Goal: Information Seeking & Learning: Learn about a topic

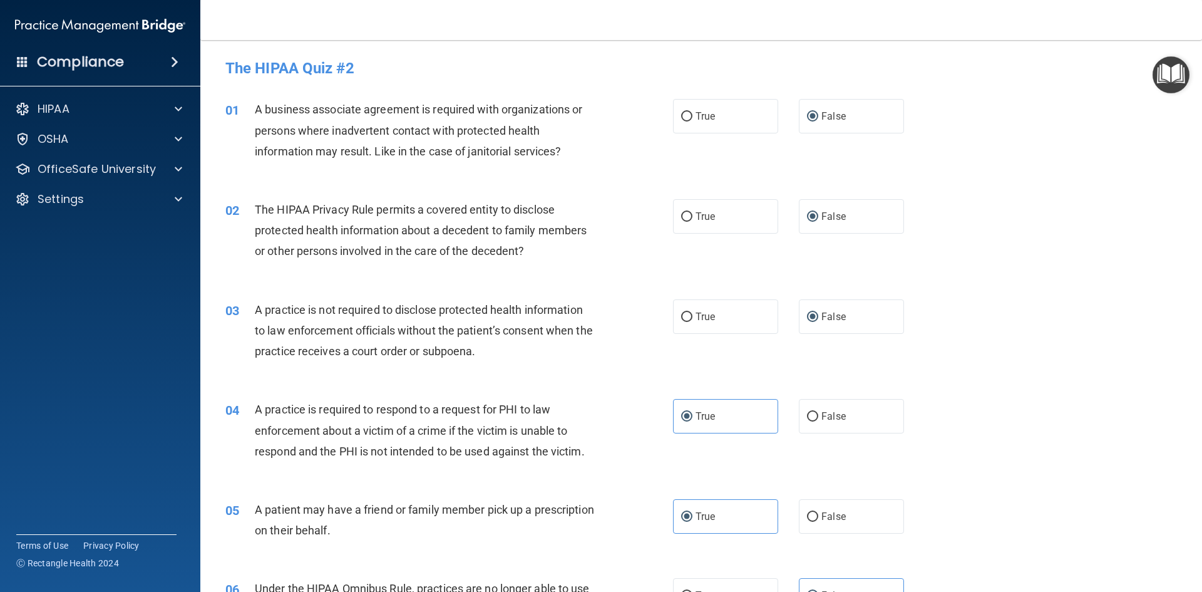
scroll to position [2254, 0]
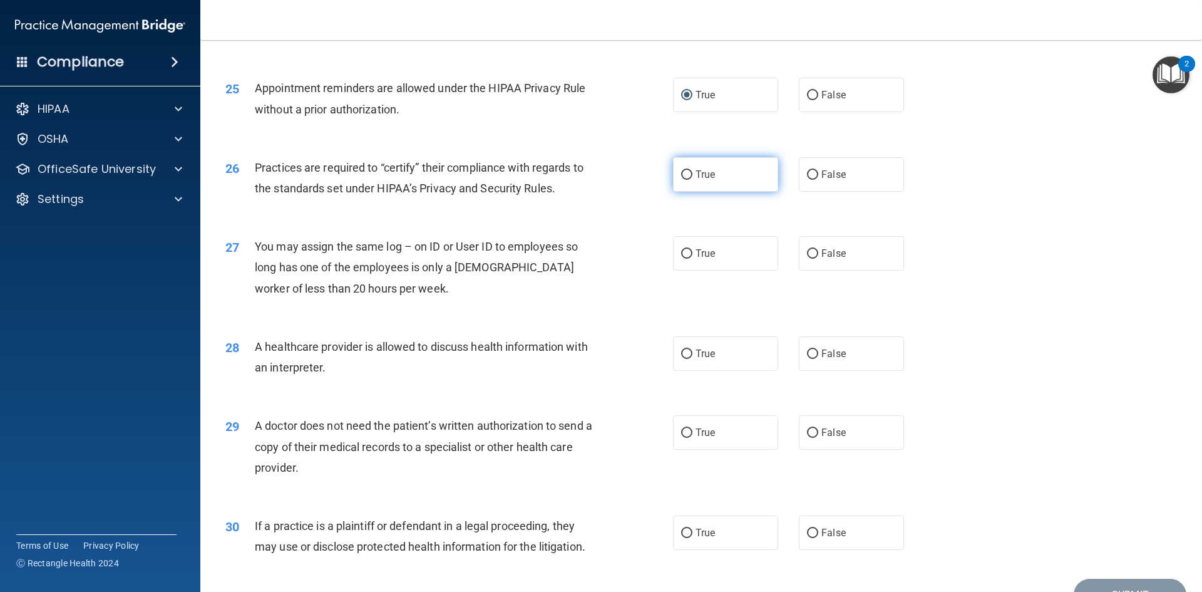
click at [710, 177] on span "True" at bounding box center [705, 174] width 19 height 12
click at [693, 177] on input "True" at bounding box center [686, 174] width 11 height 9
radio input "true"
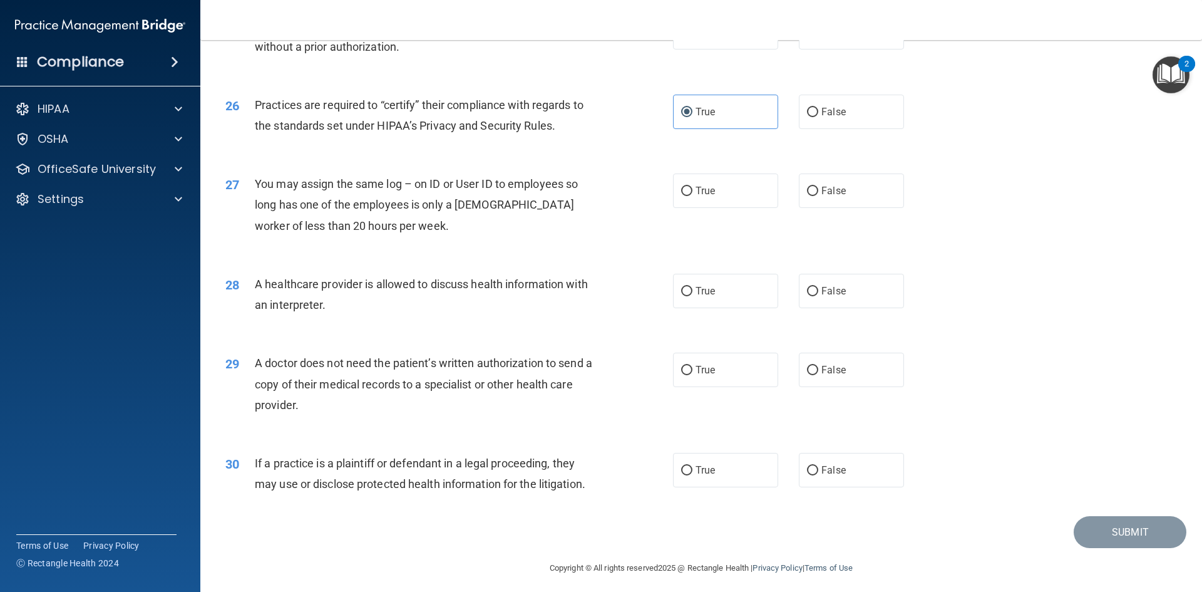
scroll to position [2323, 0]
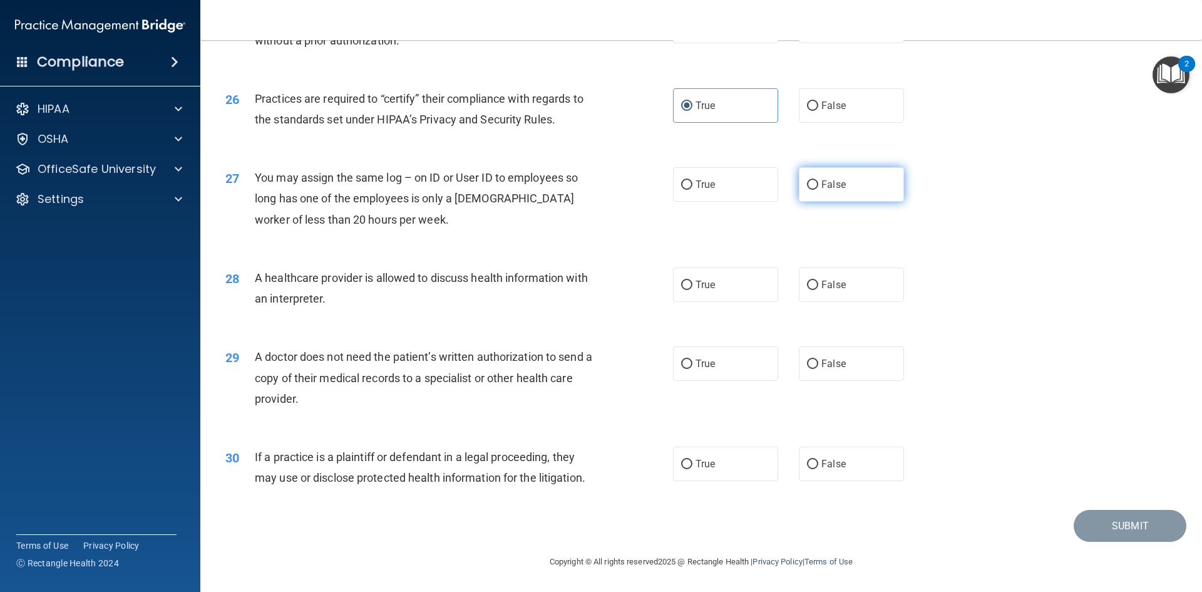
click at [822, 185] on span "False" at bounding box center [834, 184] width 24 height 12
click at [816, 185] on input "False" at bounding box center [812, 184] width 11 height 9
radio input "true"
drag, startPoint x: 369, startPoint y: 272, endPoint x: 535, endPoint y: 287, distance: 166.6
click at [517, 289] on div "A healthcare provider is allowed to discuss health information with an interpre…" at bounding box center [430, 287] width 350 height 41
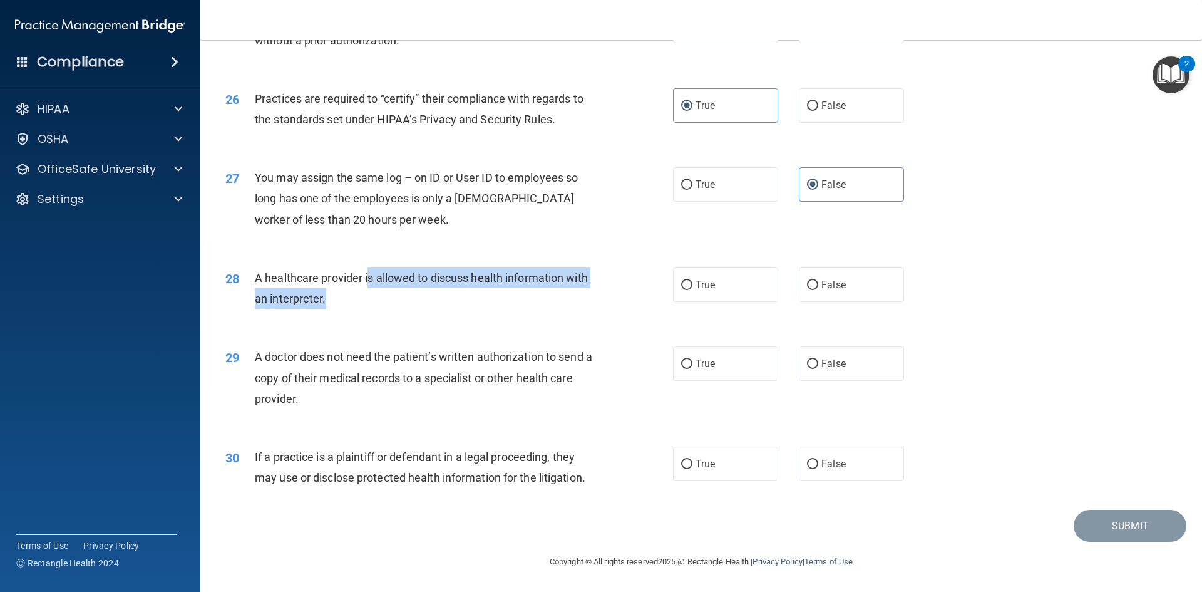
click at [571, 274] on span "A healthcare provider is allowed to discuss health information with an interpre…" at bounding box center [421, 288] width 333 height 34
drag, startPoint x: 326, startPoint y: 301, endPoint x: 243, endPoint y: 274, distance: 87.1
click at [243, 274] on div "28 A healthcare provider is allowed to discuss health information with an inter…" at bounding box center [449, 291] width 485 height 48
click at [682, 282] on input "True" at bounding box center [686, 285] width 11 height 9
radio input "true"
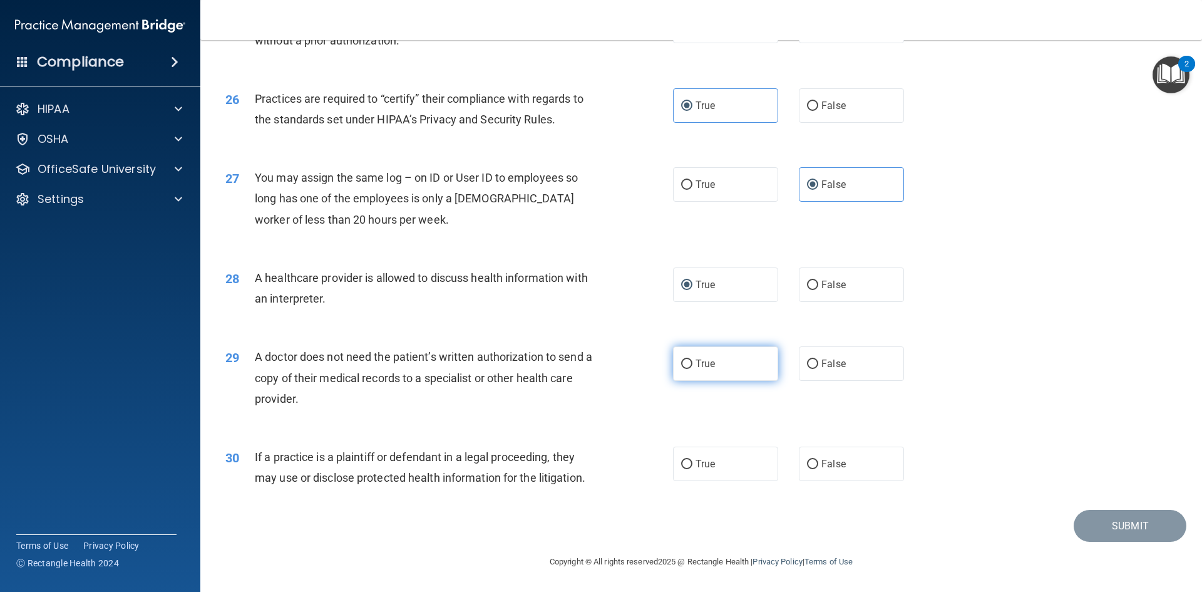
click at [708, 361] on span "True" at bounding box center [705, 364] width 19 height 12
click at [693, 361] on input "True" at bounding box center [686, 363] width 11 height 9
radio input "true"
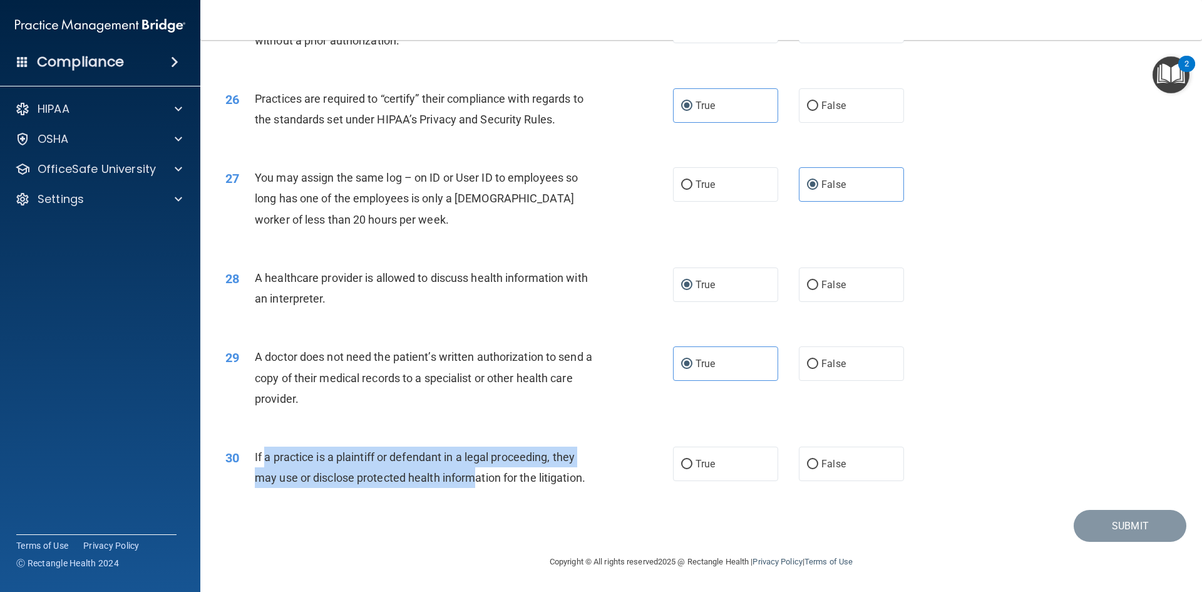
drag, startPoint x: 264, startPoint y: 452, endPoint x: 478, endPoint y: 478, distance: 215.2
click at [478, 478] on span "If a practice is a plaintiff or defendant in a legal proceeding, they may use o…" at bounding box center [420, 467] width 331 height 34
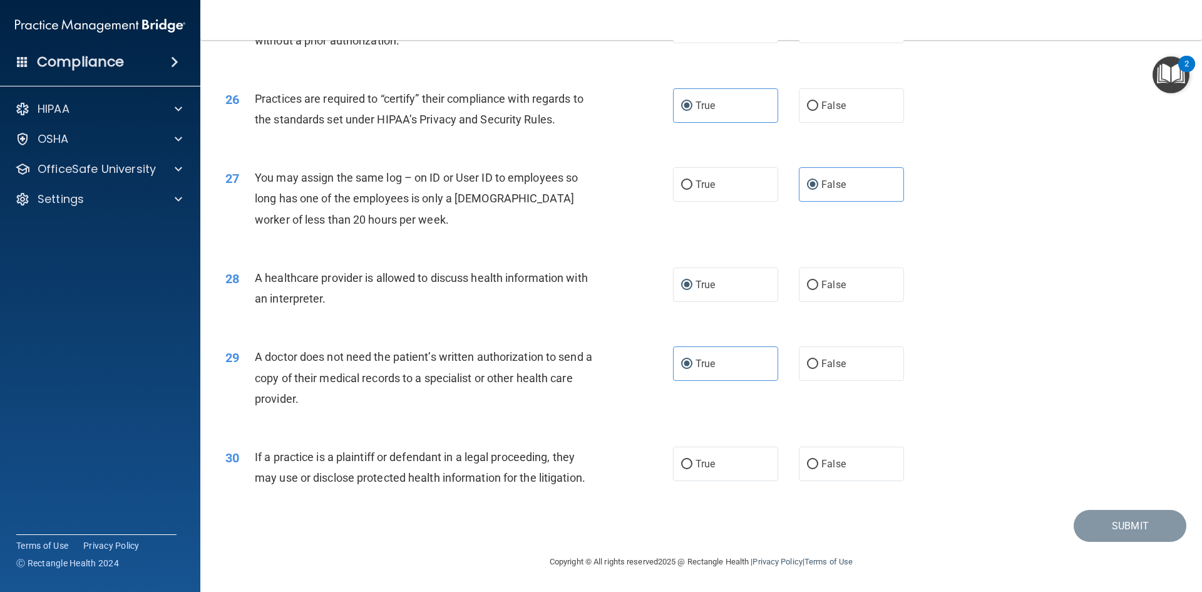
drag, startPoint x: 539, startPoint y: 477, endPoint x: 551, endPoint y: 477, distance: 11.9
click at [540, 477] on span "If a practice is a plaintiff or defendant in a legal proceeding, they may use o…" at bounding box center [420, 467] width 331 height 34
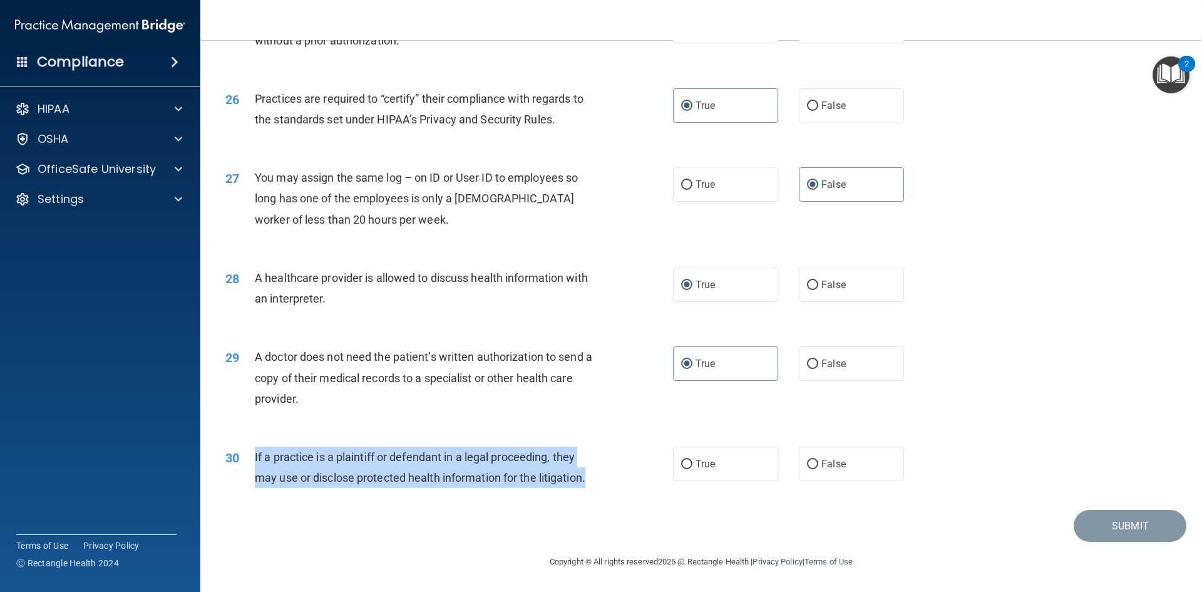
drag, startPoint x: 593, startPoint y: 477, endPoint x: 252, endPoint y: 458, distance: 341.2
click at [252, 458] on div "30 If a practice is a plaintiff or defendant in a legal proceeding, they may us…" at bounding box center [449, 471] width 485 height 48
click at [681, 462] on input "True" at bounding box center [686, 464] width 11 height 9
radio input "true"
click at [1098, 526] on button "Submit" at bounding box center [1130, 526] width 113 height 32
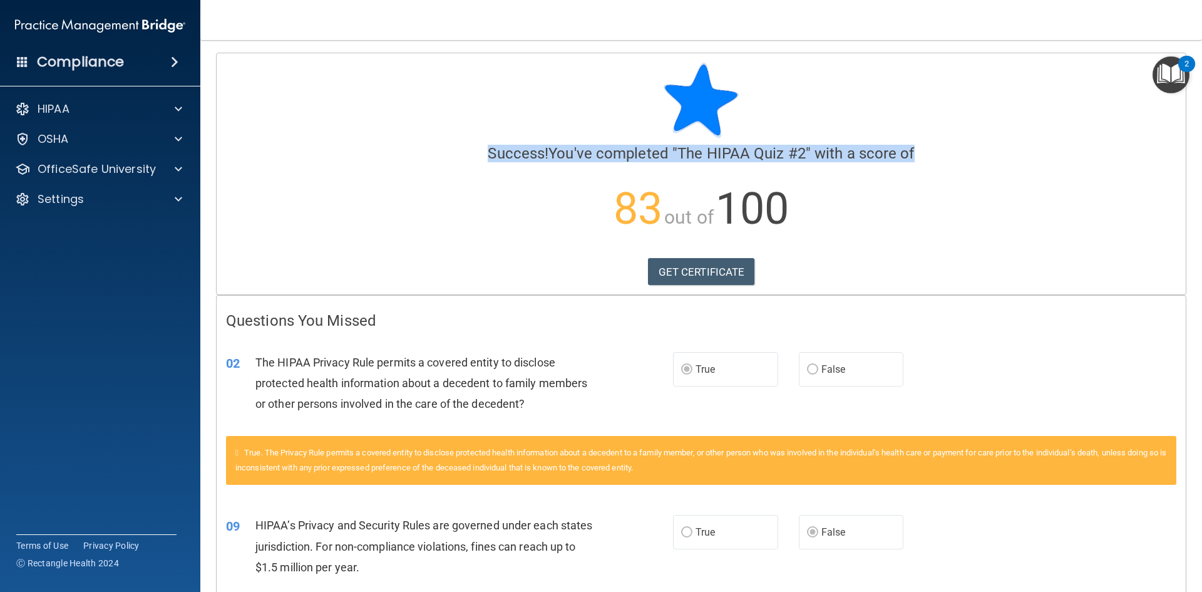
drag, startPoint x: 485, startPoint y: 153, endPoint x: 999, endPoint y: 160, distance: 513.6
click at [999, 160] on h4 "Success! You've completed " The HIPAA Quiz #2 " with a score of" at bounding box center [701, 153] width 951 height 16
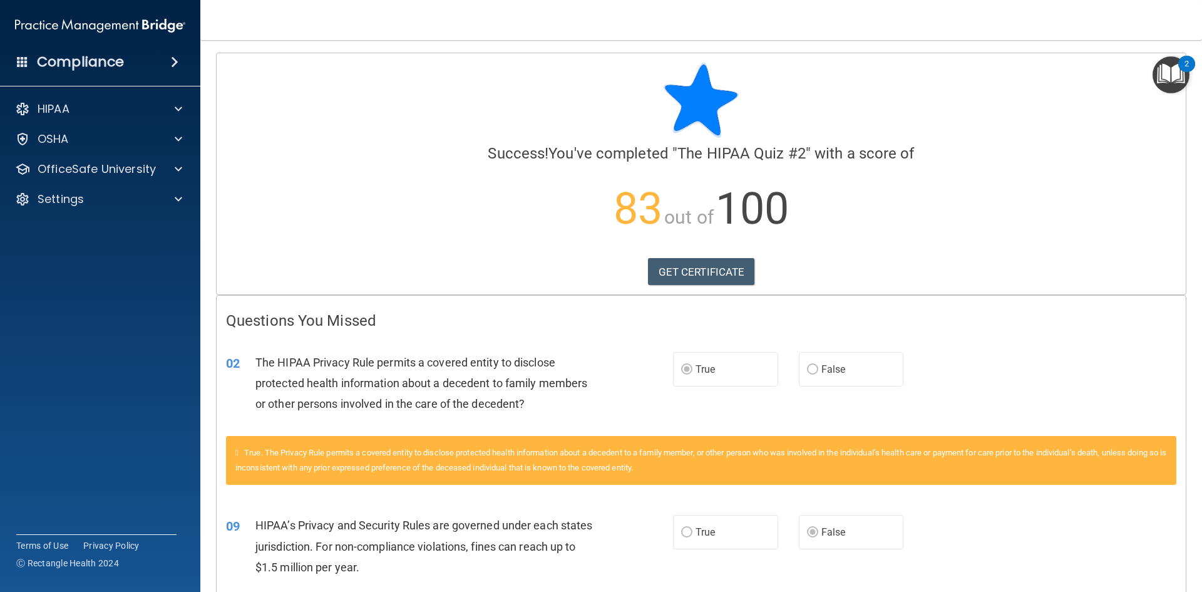
click at [999, 162] on div "Success! You've completed " The HIPAA Quiz #2 " with a score of 83 out of 100 G…" at bounding box center [701, 156] width 951 height 187
click at [170, 107] on div at bounding box center [176, 108] width 31 height 15
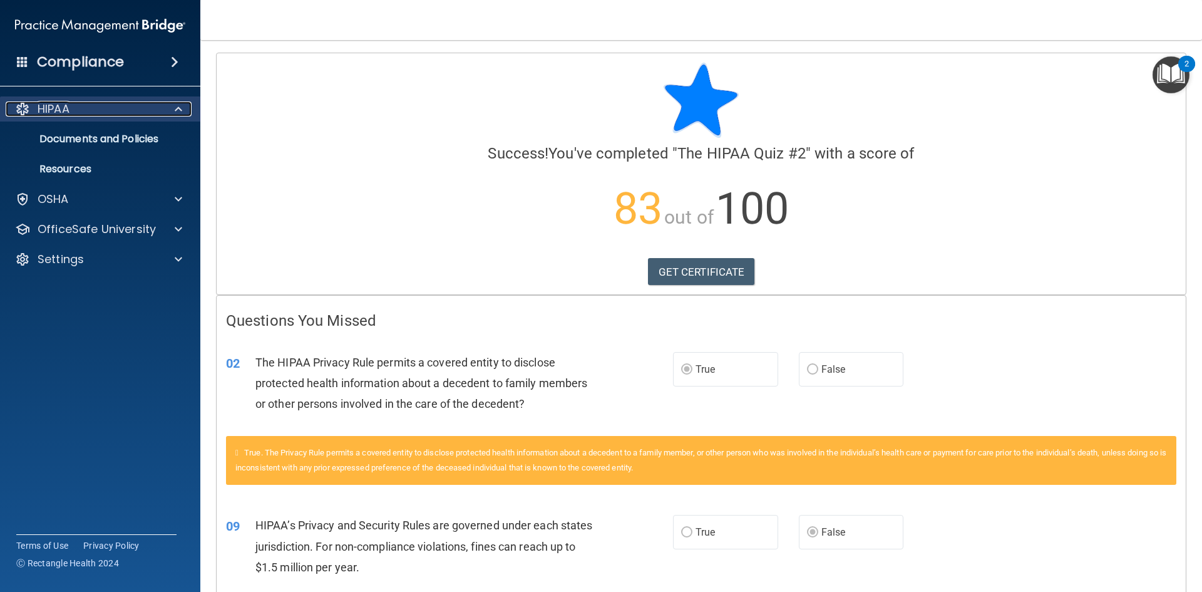
click at [169, 105] on div at bounding box center [176, 108] width 31 height 15
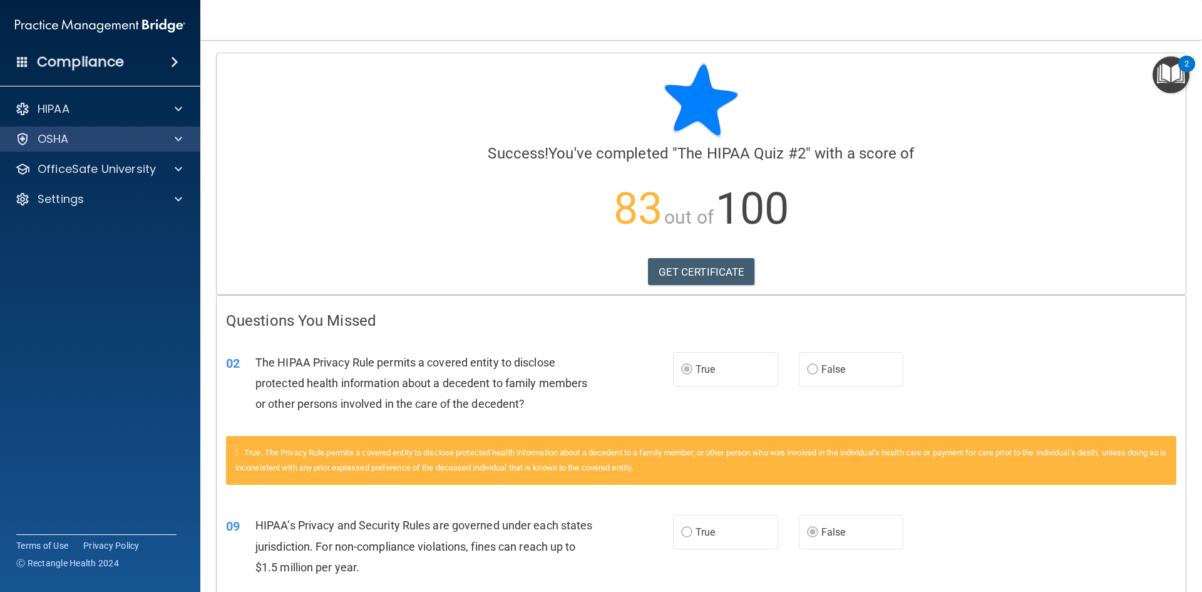
click at [165, 148] on div "OSHA" at bounding box center [100, 139] width 201 height 25
click at [173, 148] on div "OSHA" at bounding box center [100, 139] width 201 height 25
click at [178, 144] on span at bounding box center [179, 139] width 8 height 15
click at [175, 140] on span at bounding box center [179, 139] width 8 height 15
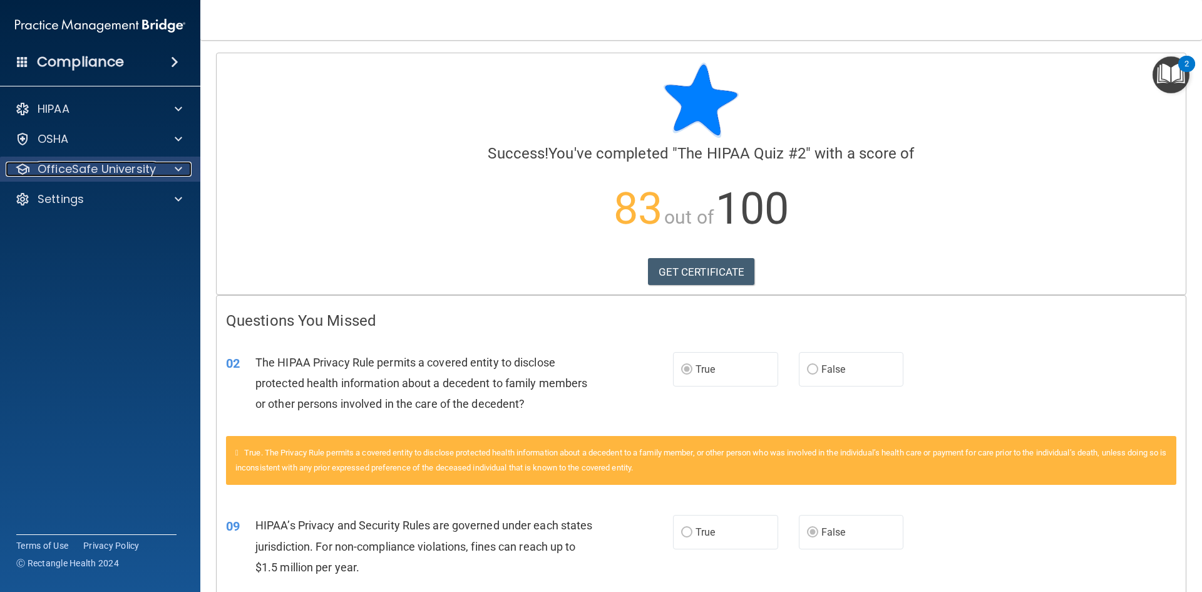
click at [157, 168] on div "OfficeSafe University" at bounding box center [83, 169] width 155 height 15
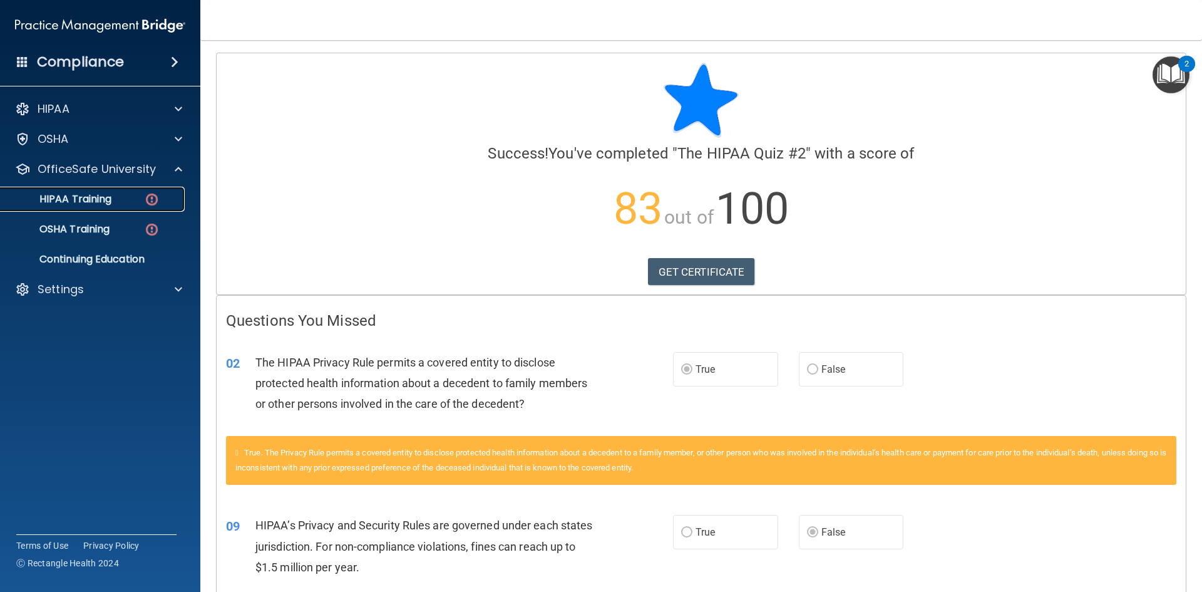
click at [80, 197] on p "HIPAA Training" at bounding box center [59, 199] width 103 height 13
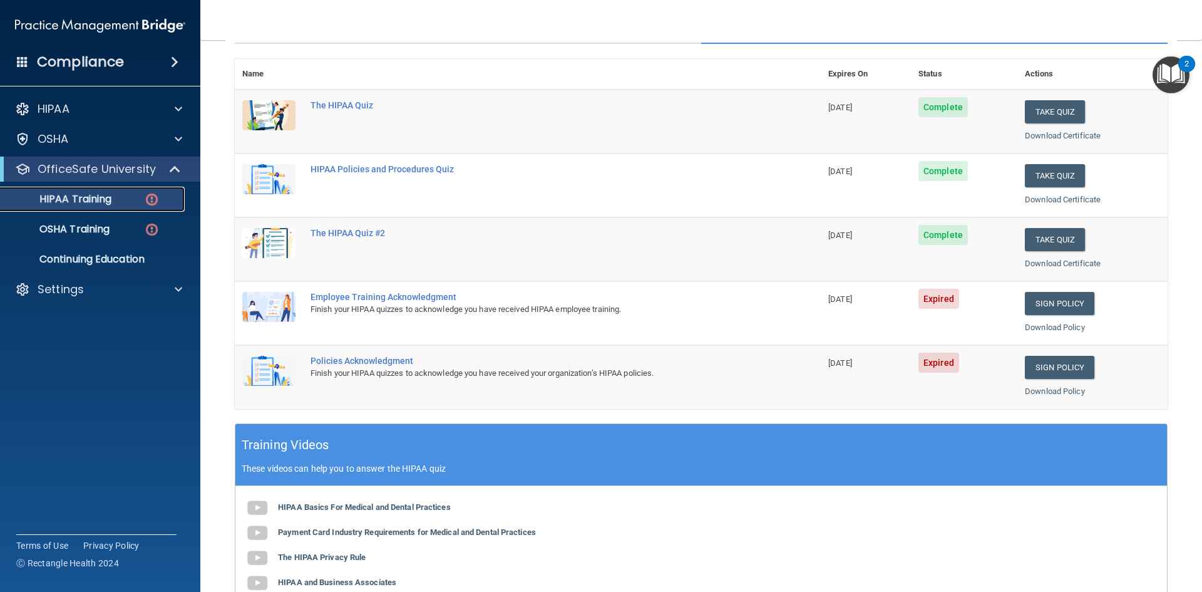
scroll to position [125, 0]
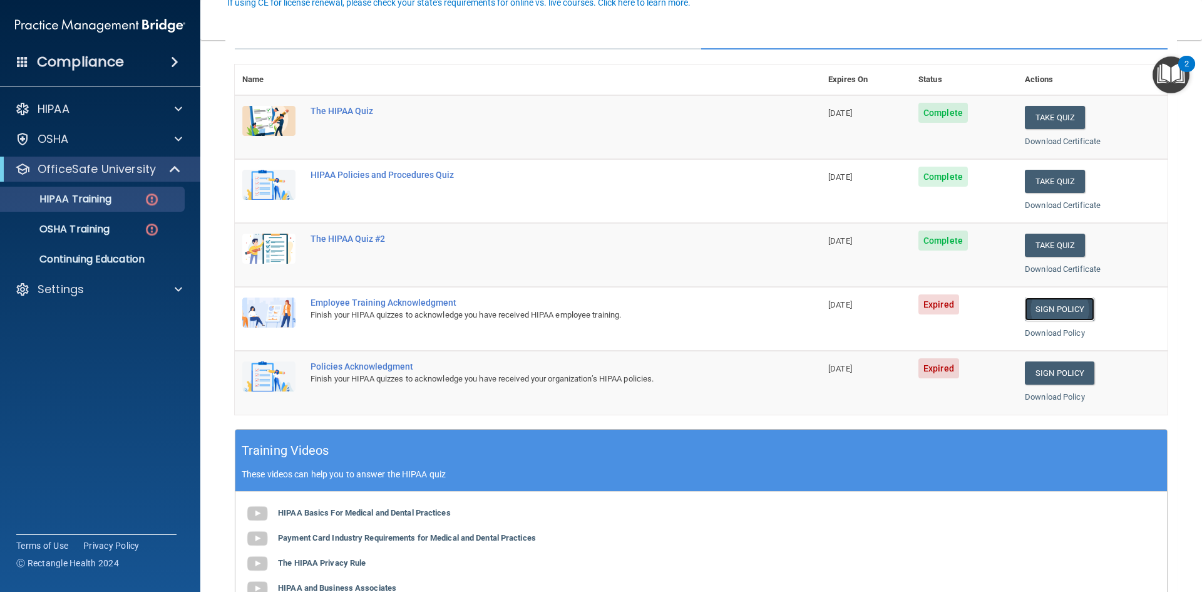
click at [1047, 311] on link "Sign Policy" at bounding box center [1060, 308] width 70 height 23
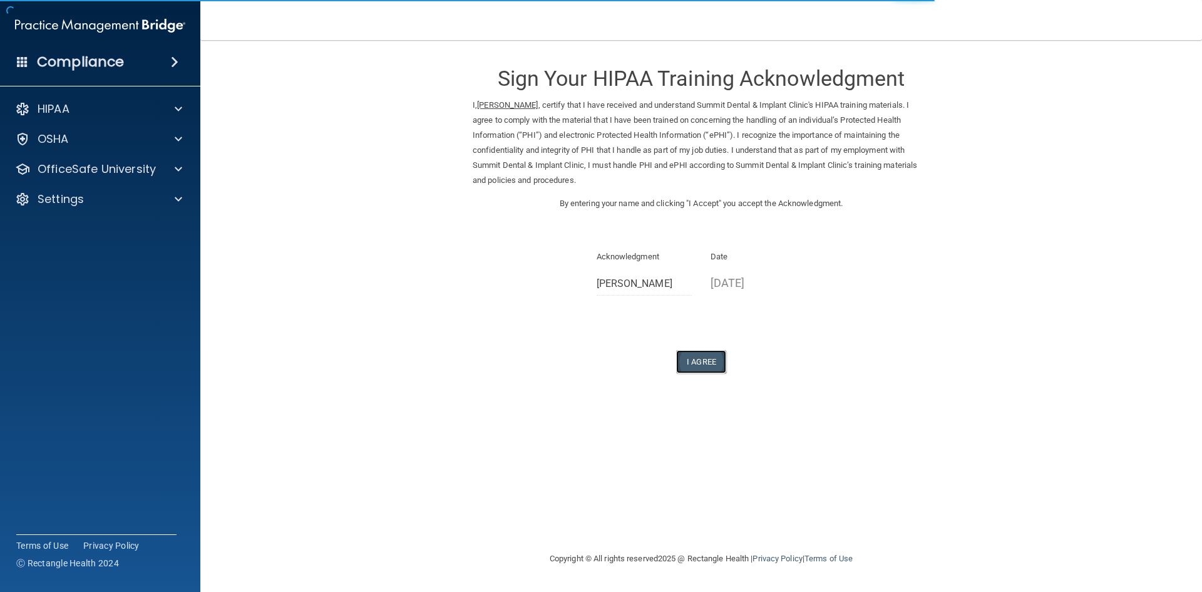
click at [721, 354] on button "I Agree" at bounding box center [701, 361] width 50 height 23
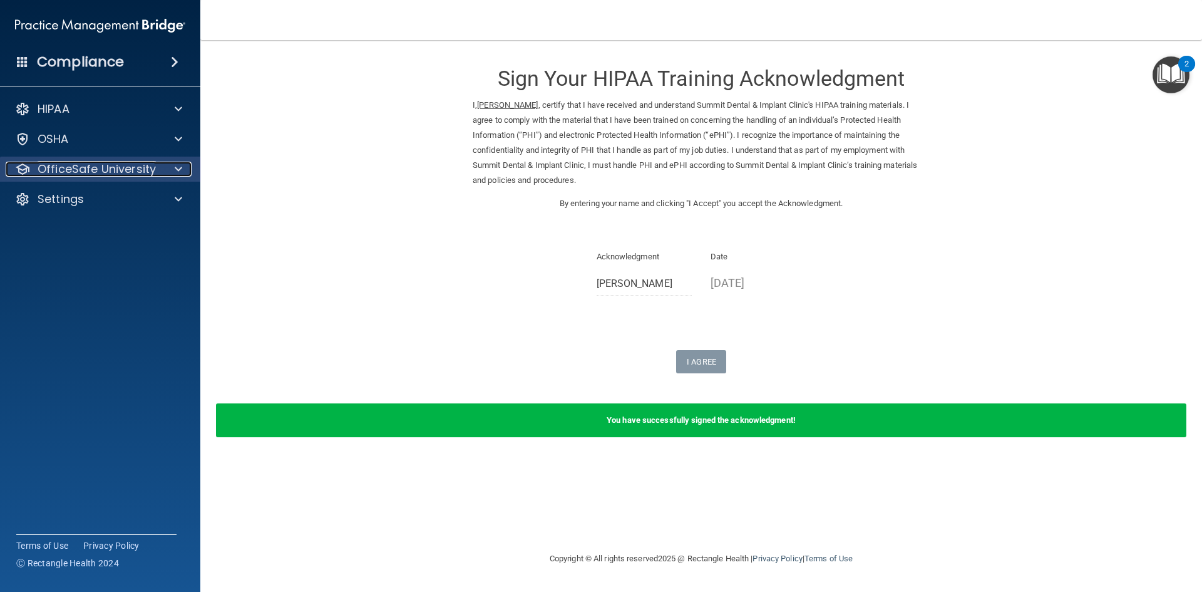
click at [177, 170] on span at bounding box center [179, 169] width 8 height 15
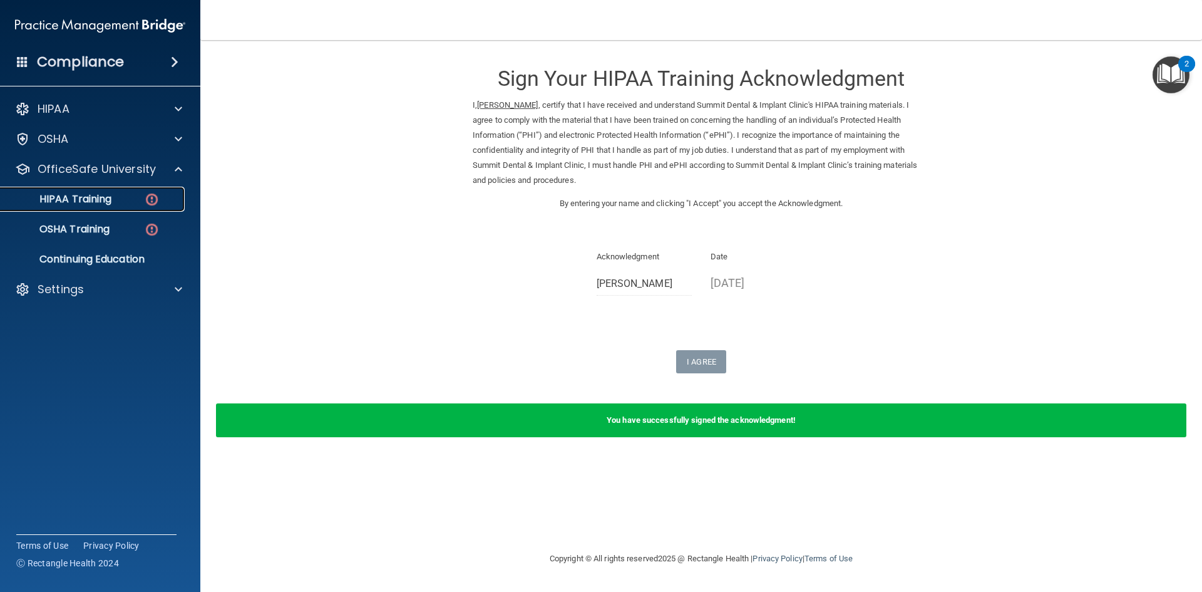
click at [86, 205] on p "HIPAA Training" at bounding box center [59, 199] width 103 height 13
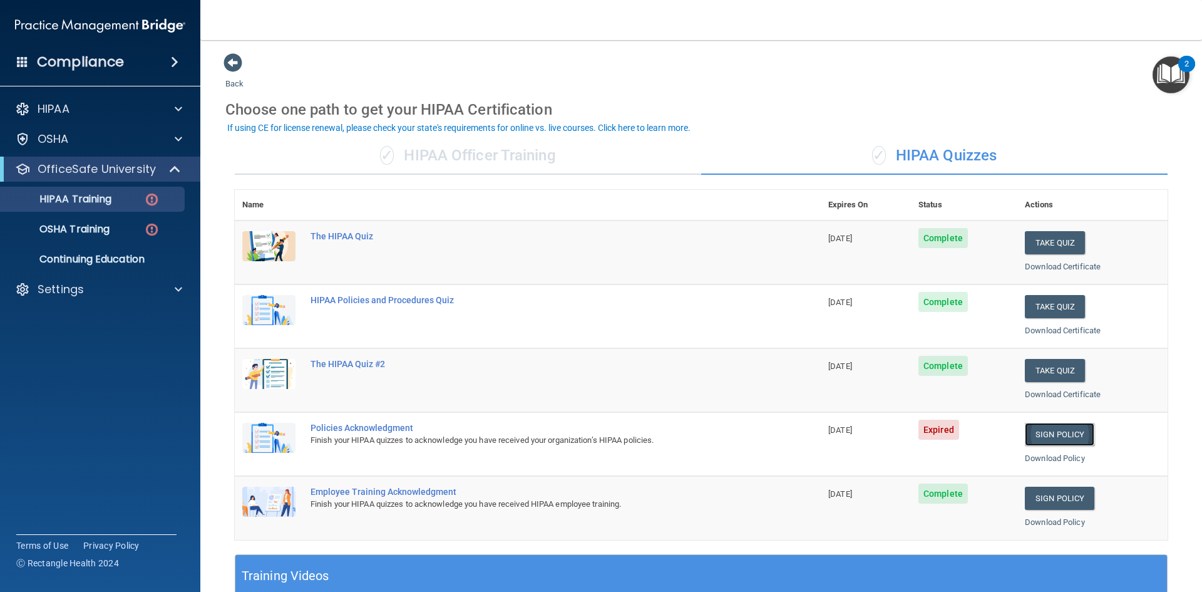
click at [1063, 428] on link "Sign Policy" at bounding box center [1060, 434] width 70 height 23
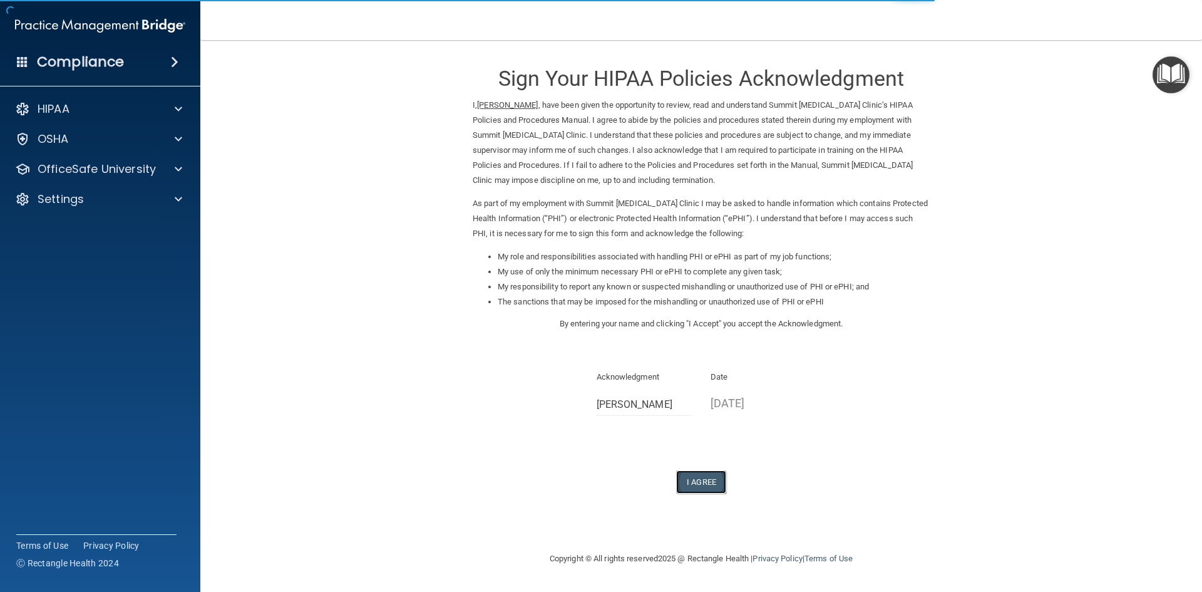
click at [693, 480] on button "I Agree" at bounding box center [701, 481] width 50 height 23
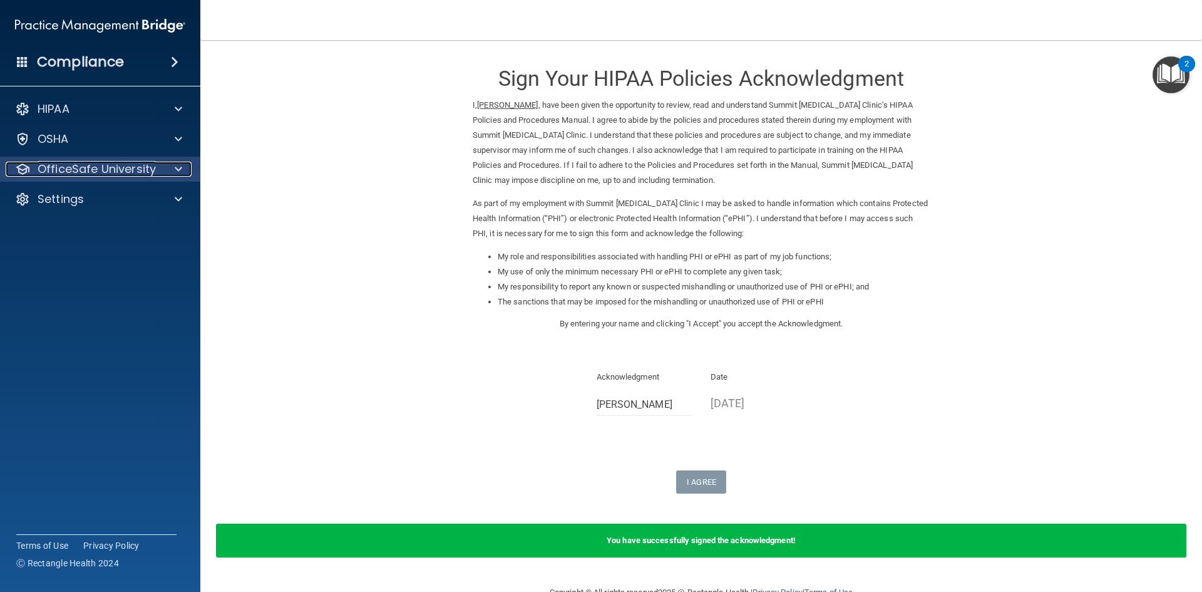
click at [170, 170] on div at bounding box center [176, 169] width 31 height 15
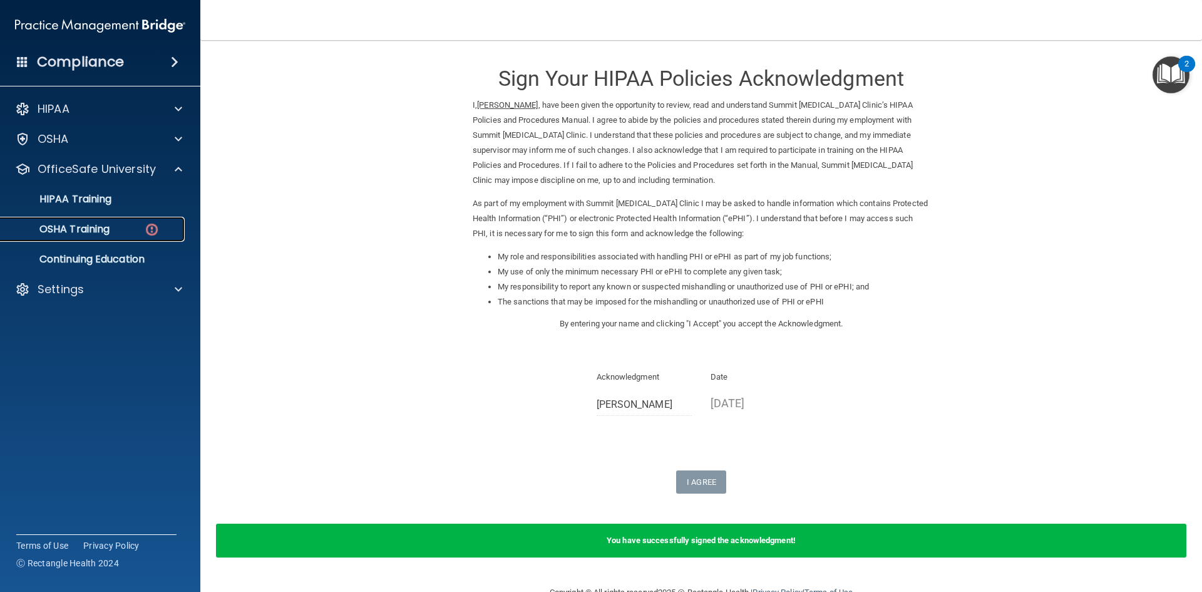
click at [94, 226] on p "OSHA Training" at bounding box center [58, 229] width 101 height 13
